Goal: Transaction & Acquisition: Book appointment/travel/reservation

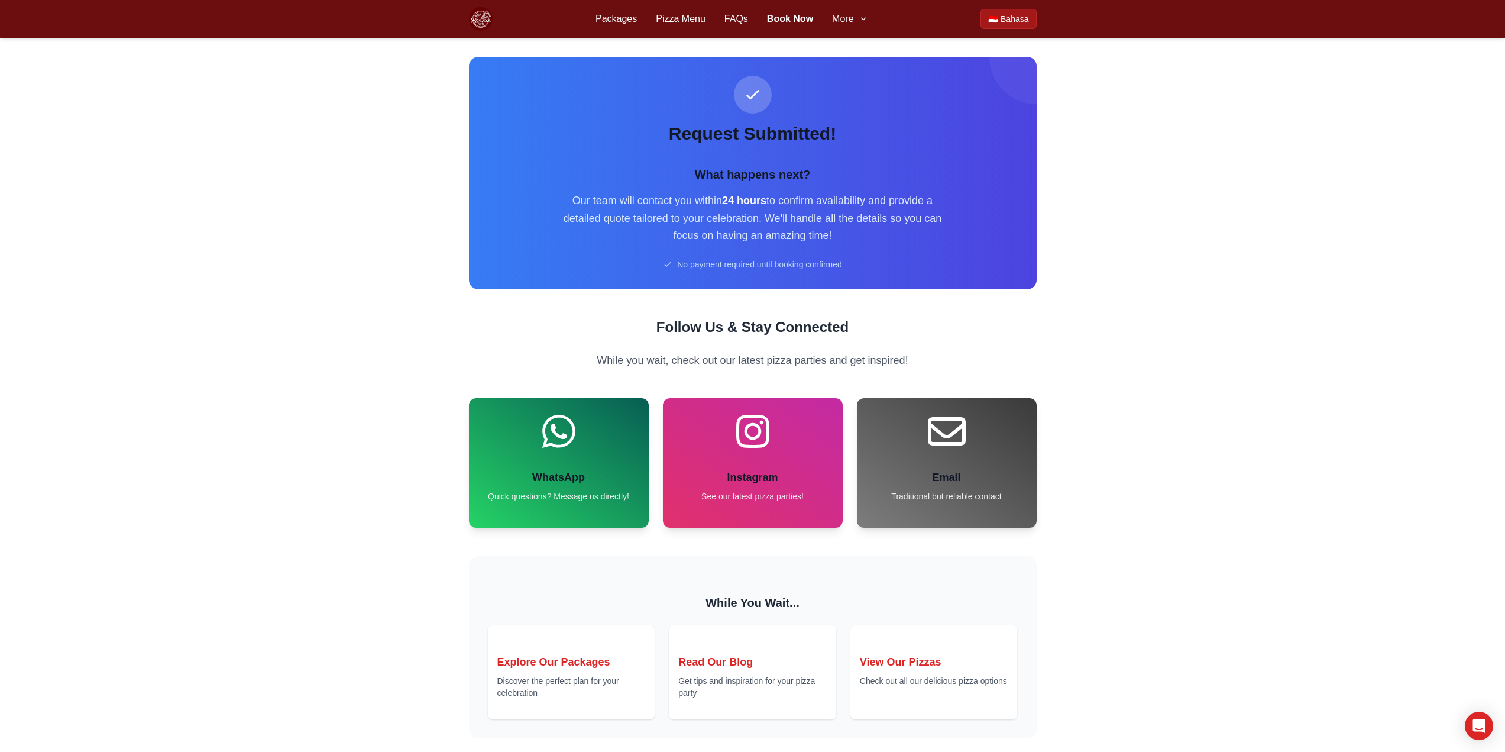
click at [479, 21] on img at bounding box center [481, 19] width 24 height 24
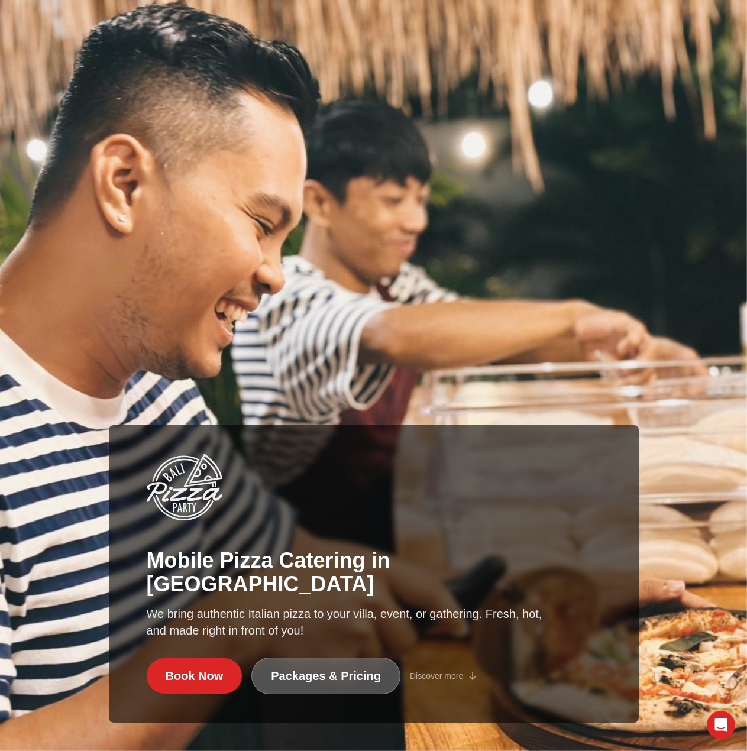
click at [335, 682] on link "Packages & Pricing" at bounding box center [325, 676] width 149 height 37
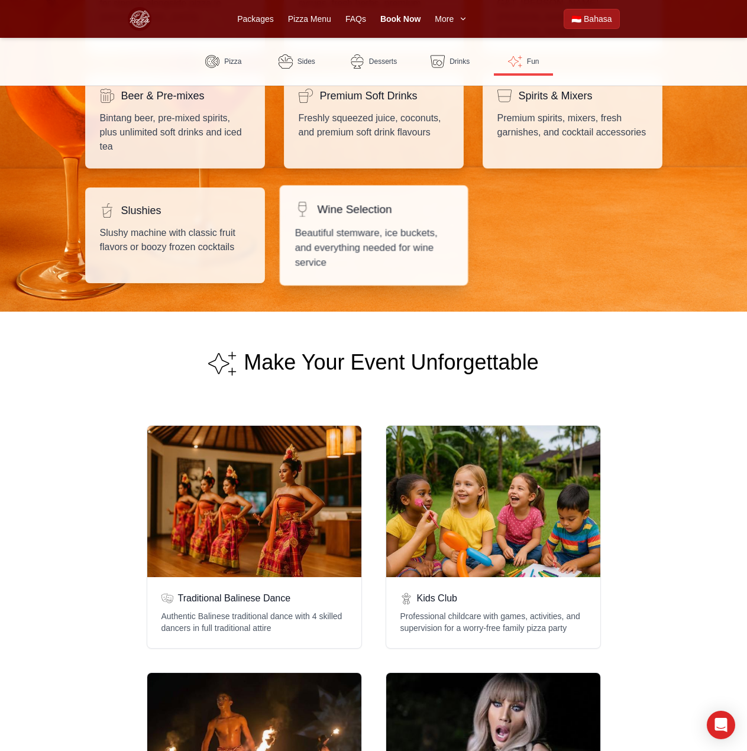
scroll to position [2425, 0]
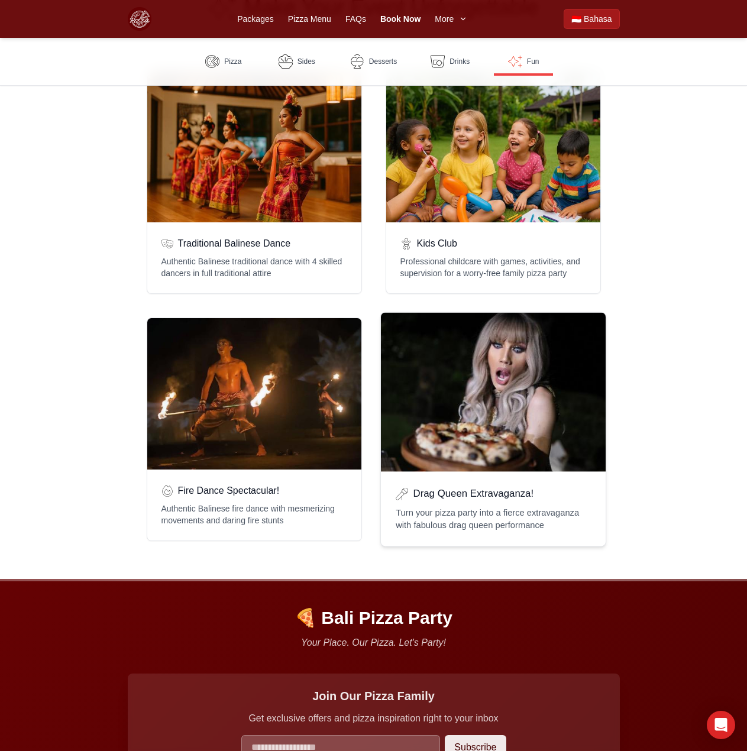
click at [463, 403] on div "Drag Queen Extravaganza!" at bounding box center [492, 392] width 225 height 159
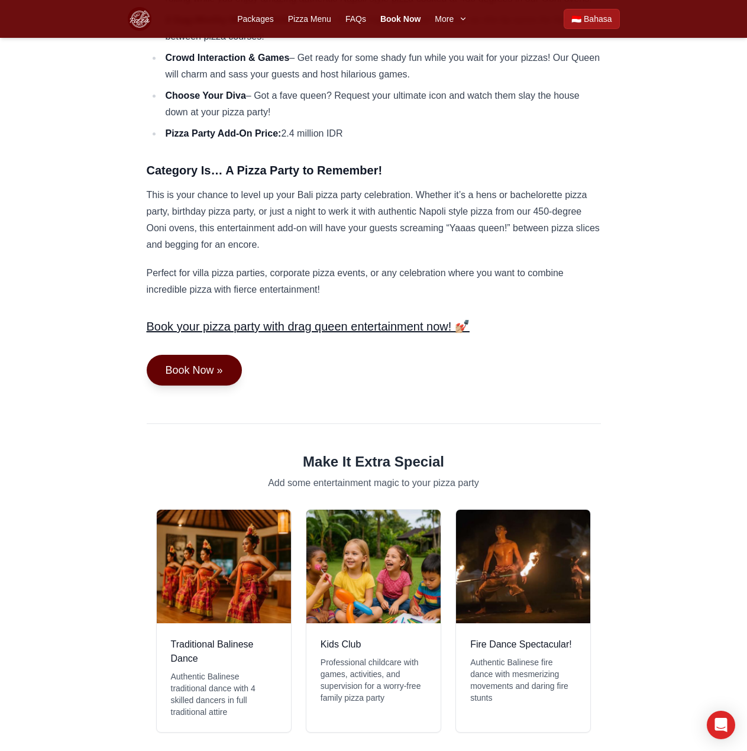
scroll to position [1005, 0]
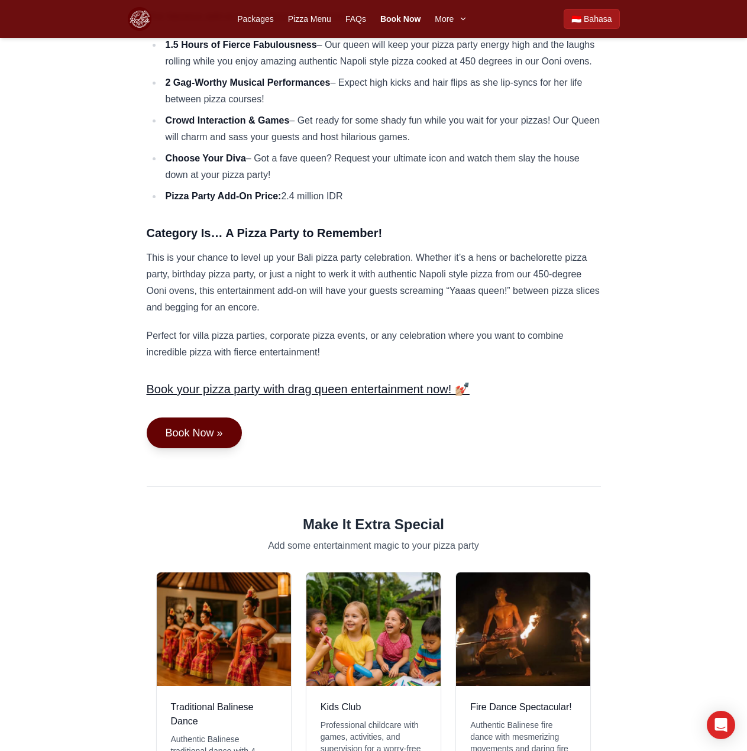
drag, startPoint x: 346, startPoint y: 193, endPoint x: 284, endPoint y: 192, distance: 62.1
click at [284, 192] on li "Pizza Party Add-On Price: 2.4 million IDR" at bounding box center [381, 196] width 439 height 17
click at [378, 279] on p "This is your chance to level up your Bali pizza party celebration. Whether it’s…" at bounding box center [374, 283] width 454 height 66
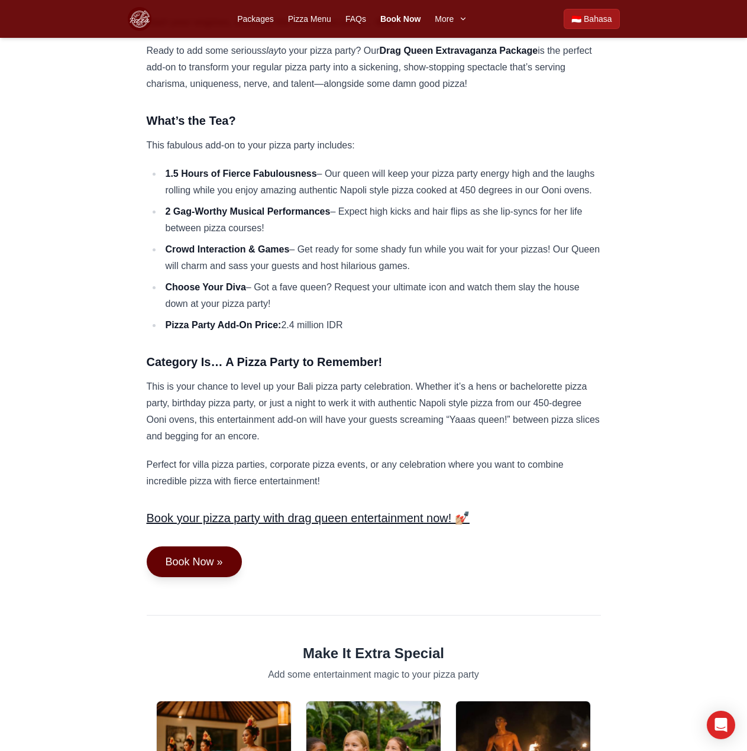
scroll to position [710, 0]
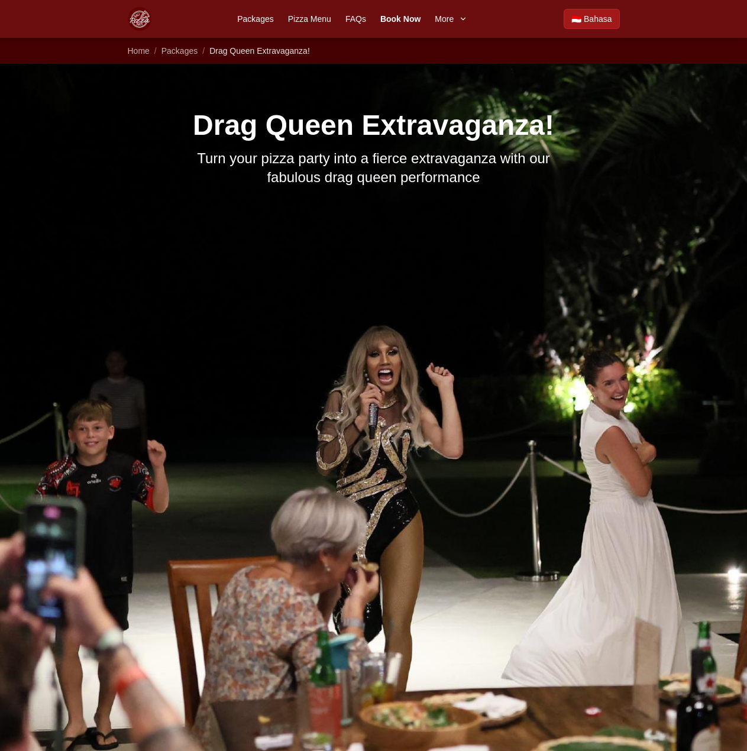
scroll to position [710, 0]
